Goal: Find specific page/section: Find specific page/section

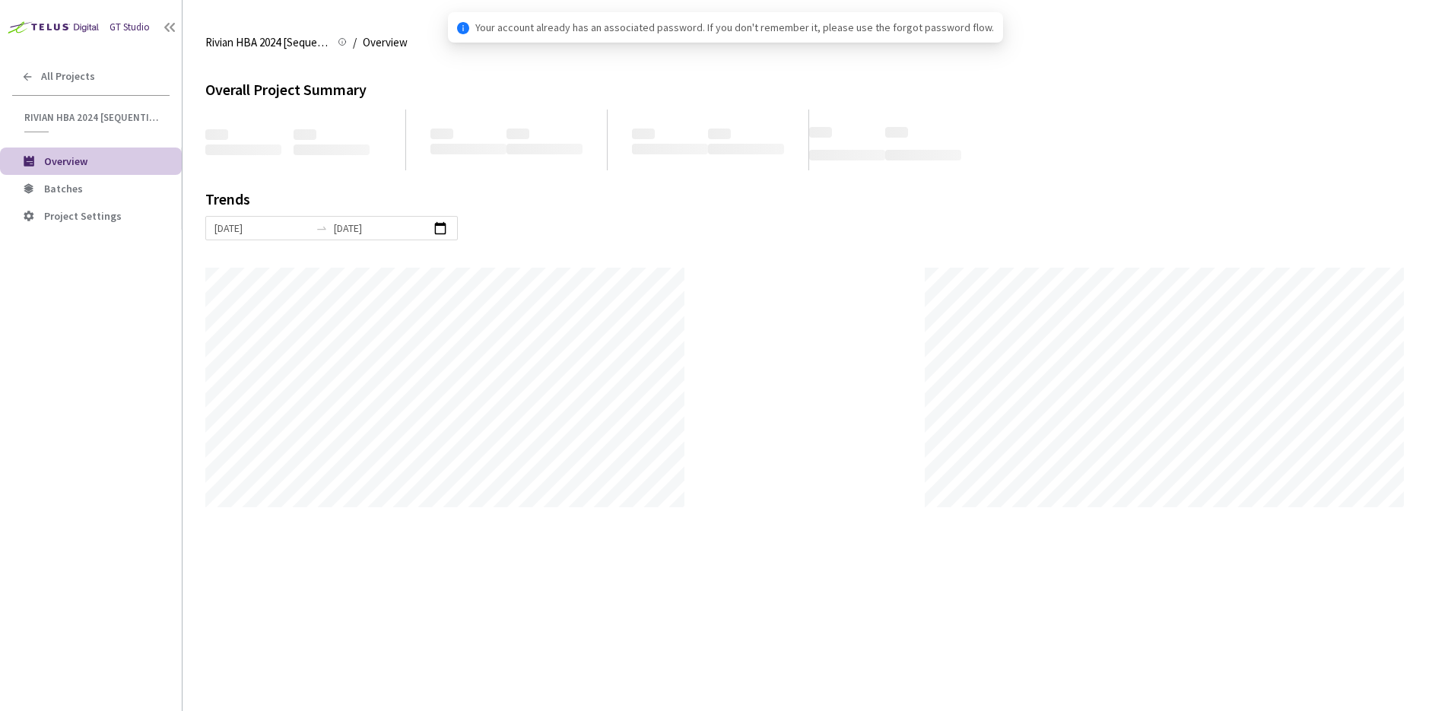
scroll to position [711, 1451]
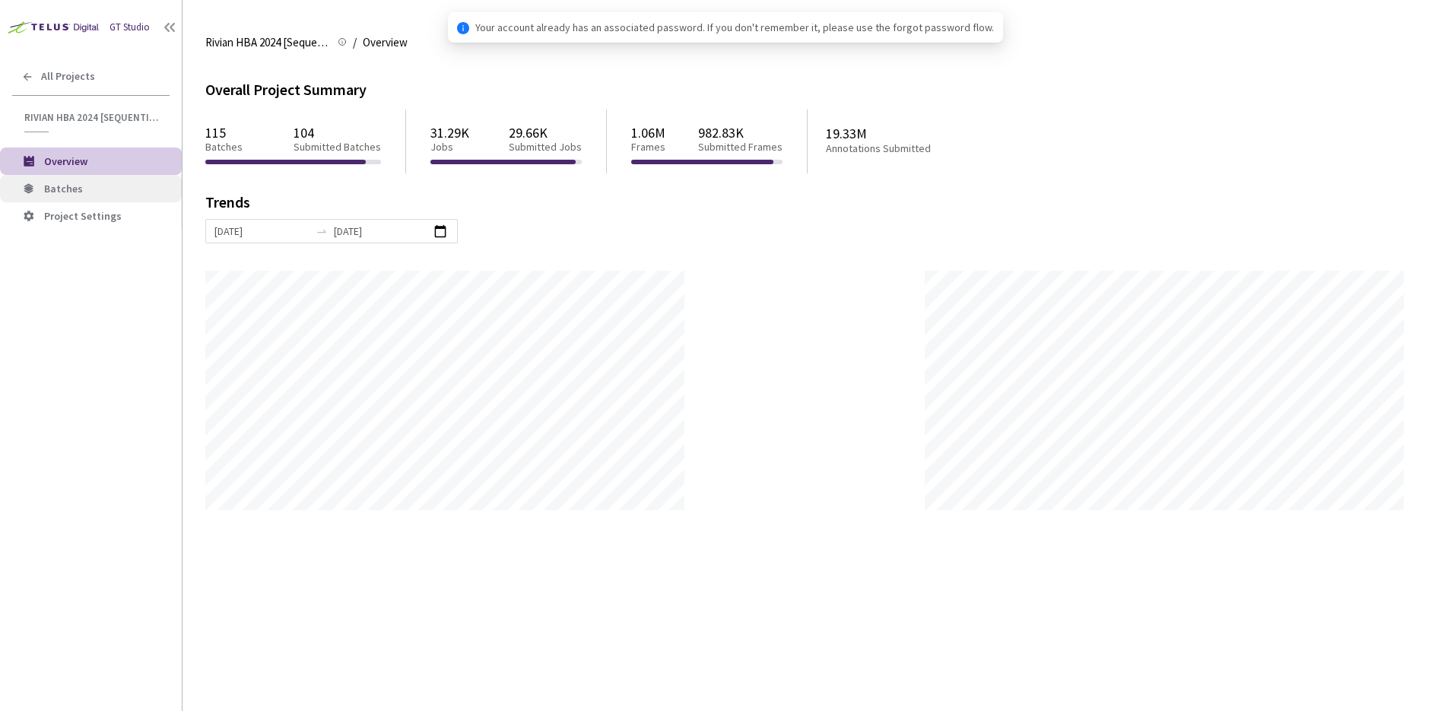
click at [94, 184] on span "Batches" at bounding box center [106, 189] width 125 height 13
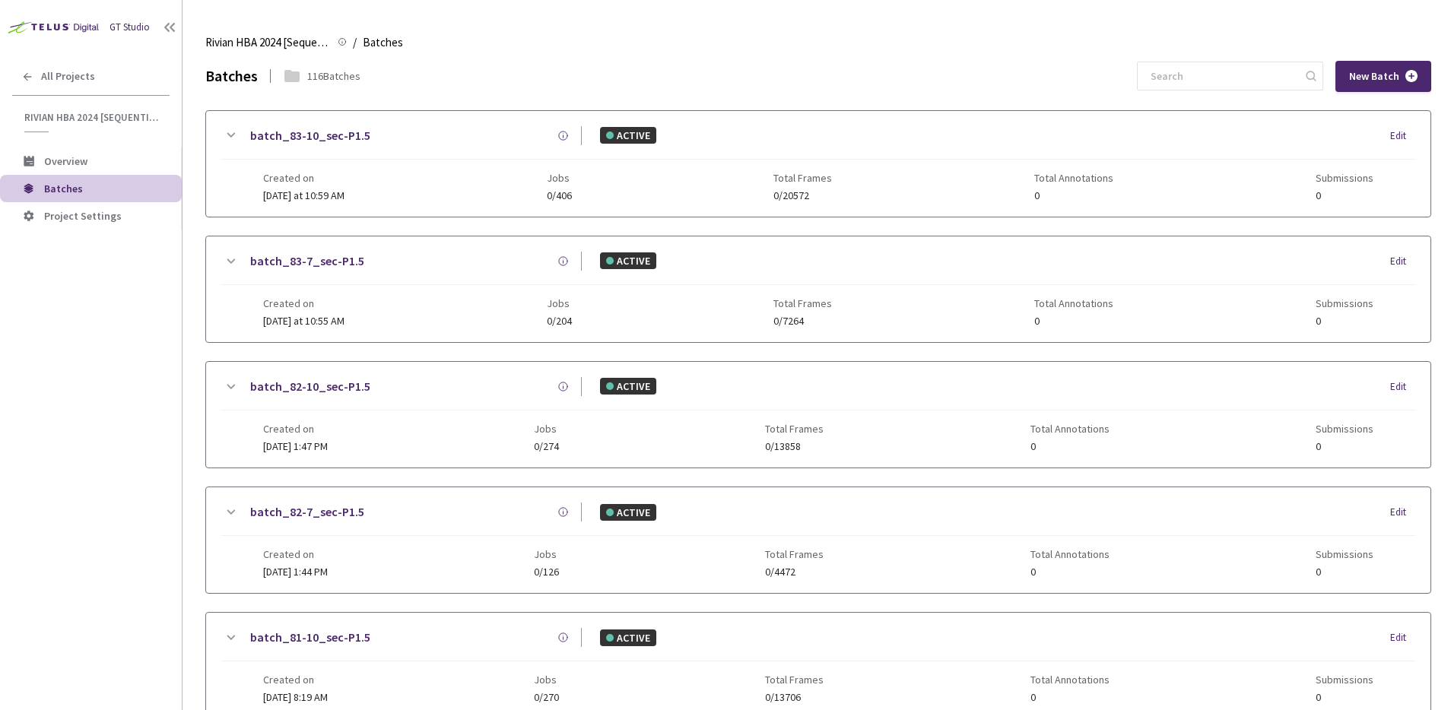
click at [808, 72] on div "Batches 116 Batches New Batch" at bounding box center [818, 76] width 1226 height 31
click at [360, 129] on link "batch_83-10_sec-P1.5" at bounding box center [310, 135] width 120 height 19
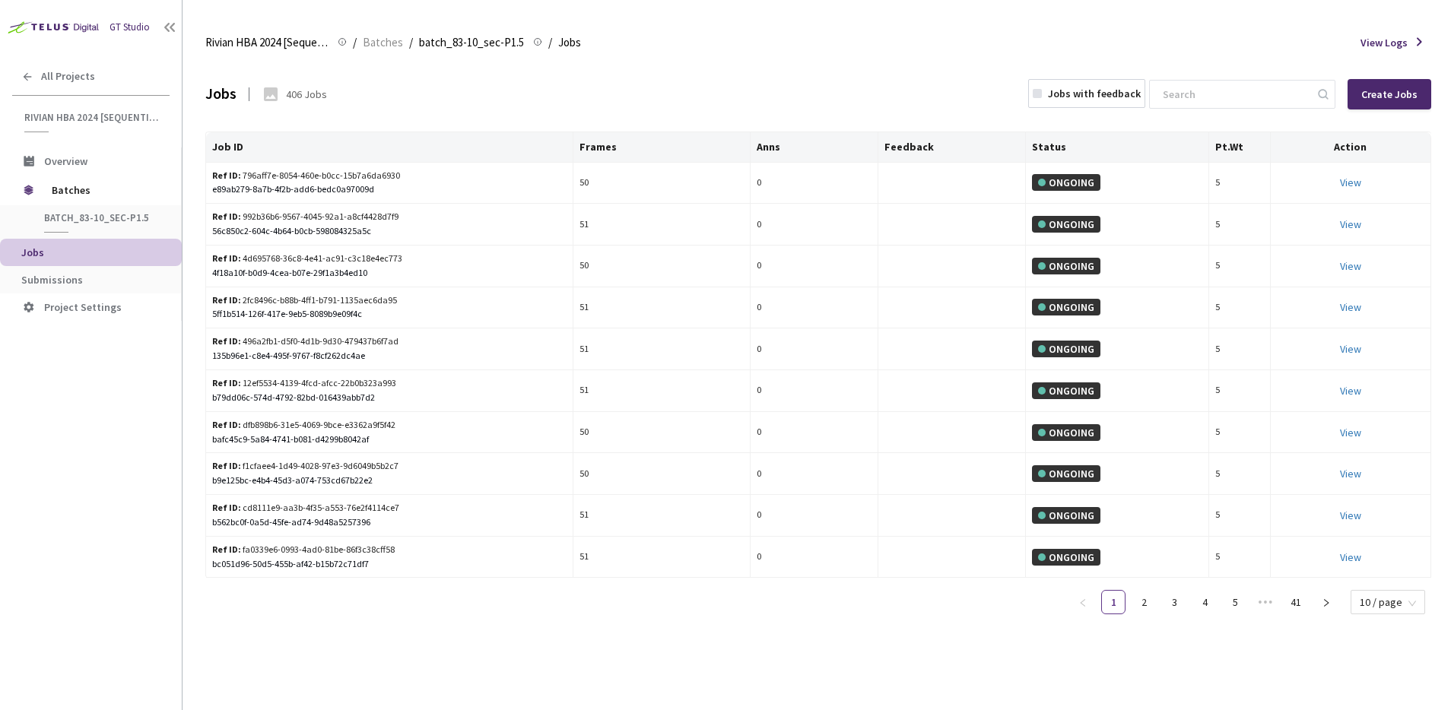
click at [791, 106] on div "Jobs 406 Jobs Jobs with feedback Create Jobs" at bounding box center [818, 94] width 1226 height 67
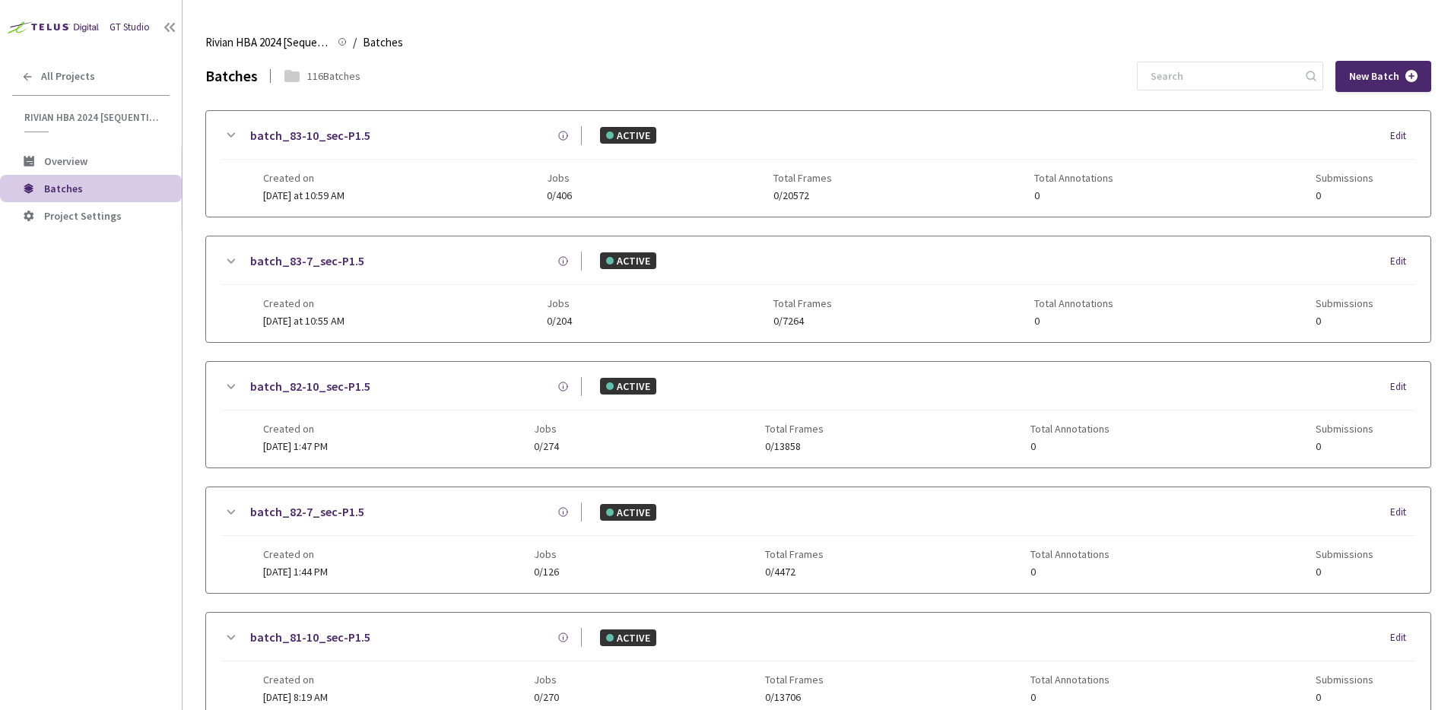
click at [880, 85] on div "Batches 116 Batches New Batch" at bounding box center [818, 76] width 1226 height 31
click at [1164, 78] on div "Batches 116 Batches New Batch" at bounding box center [818, 76] width 1226 height 31
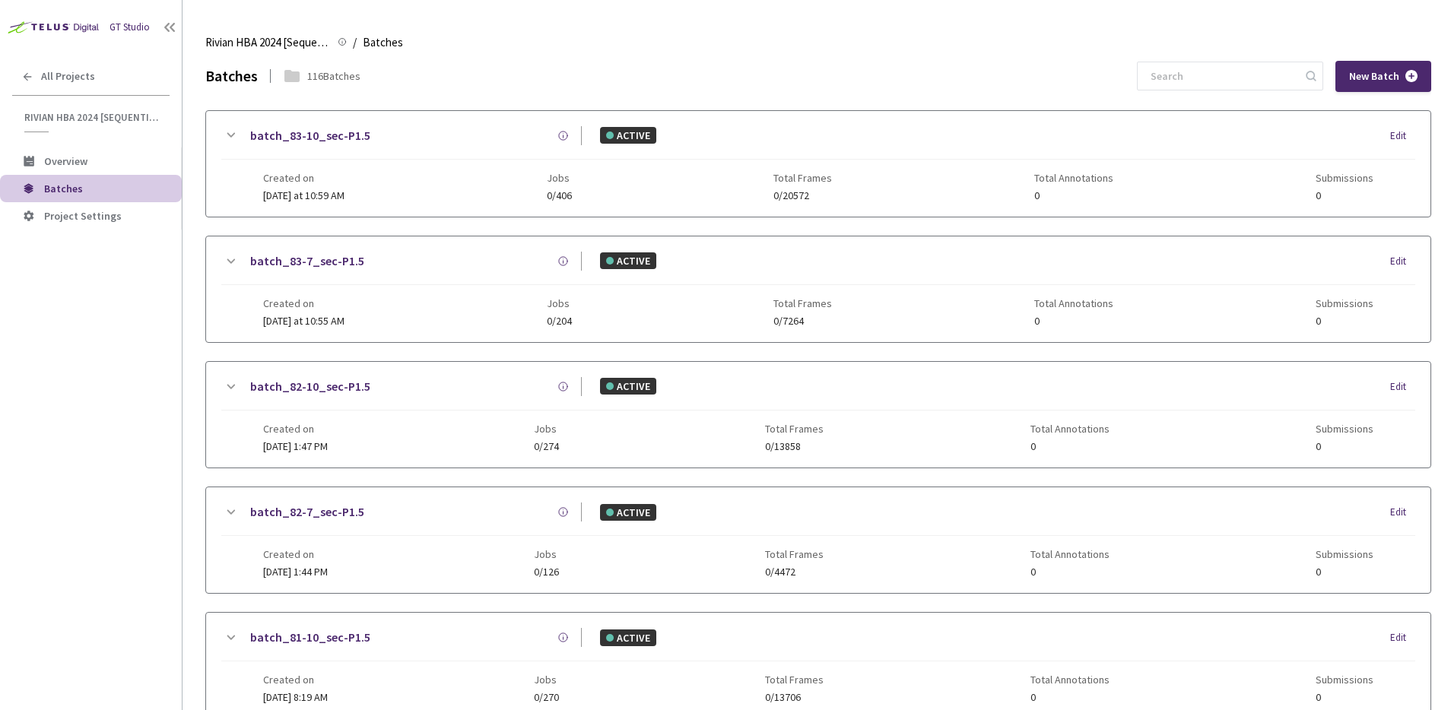
click at [1159, 77] on div "Batches 116 Batches New Batch" at bounding box center [818, 76] width 1226 height 31
click at [1158, 77] on div "Batches 116 Batches New Batch" at bounding box center [818, 76] width 1226 height 31
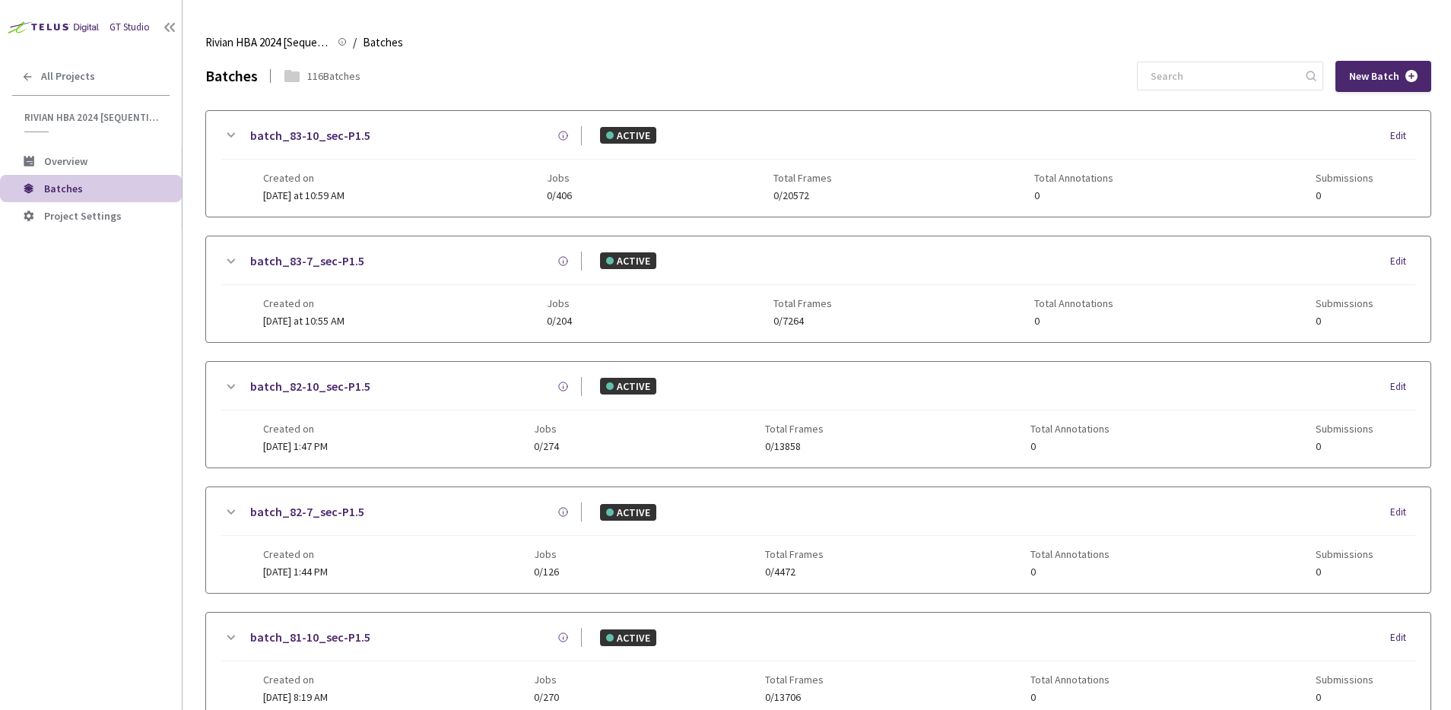
click at [1159, 77] on div "Batches 116 Batches New Batch" at bounding box center [818, 76] width 1226 height 31
click at [1119, 84] on div "Batches 116 Batches New Batch" at bounding box center [818, 76] width 1226 height 31
click at [717, 37] on div "Rivian HBA 2024 [Sequential] Rivian HBA 2024 [Sequential] / Batches Batches" at bounding box center [818, 42] width 1226 height 37
